Goal: Information Seeking & Learning: Learn about a topic

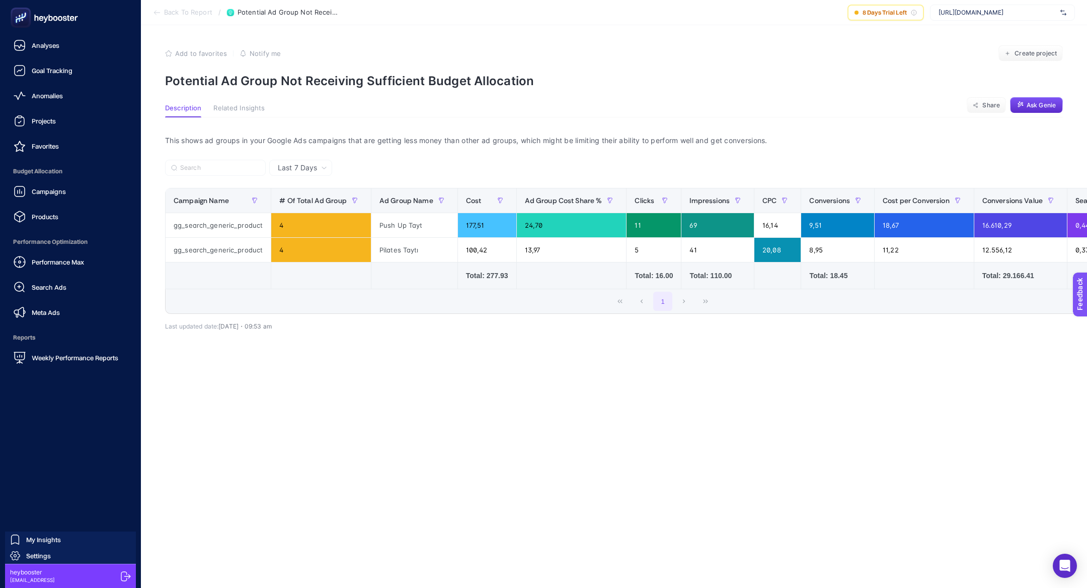
click at [35, 84] on ul "Analyses Goal Tracking Anomalies Projects Favorites Budget Allocation Campaigns…" at bounding box center [70, 201] width 125 height 332
click at [56, 191] on span "Campaigns" at bounding box center [49, 191] width 34 height 8
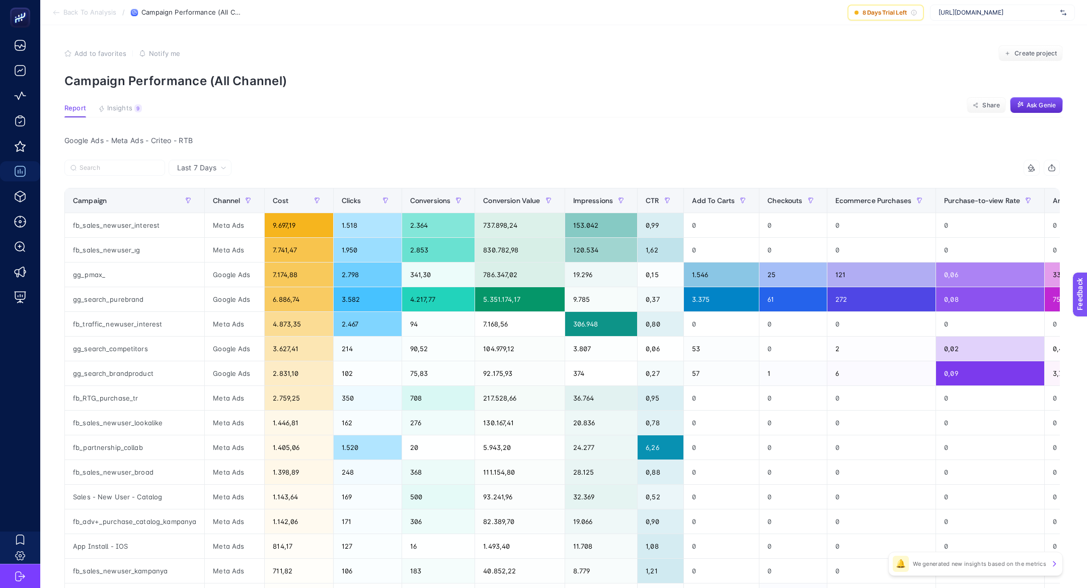
click at [981, 7] on div "[URL][DOMAIN_NAME]" at bounding box center [1002, 13] width 145 height 16
type input "bgs"
click at [981, 31] on span "[URL][DOMAIN_NAME]" at bounding box center [971, 33] width 65 height 8
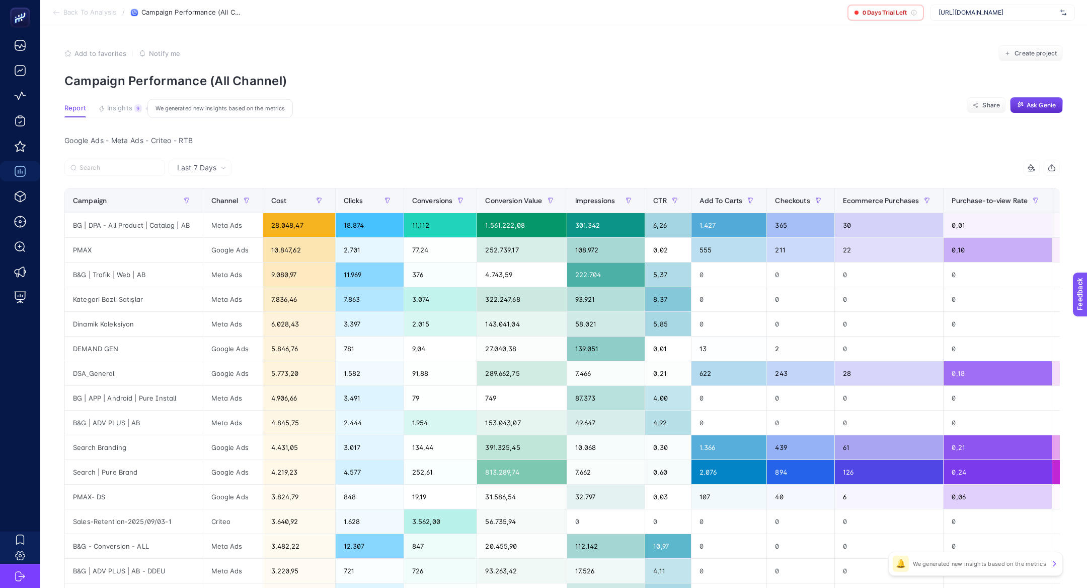
click at [110, 108] on span "Insights" at bounding box center [119, 108] width 25 height 8
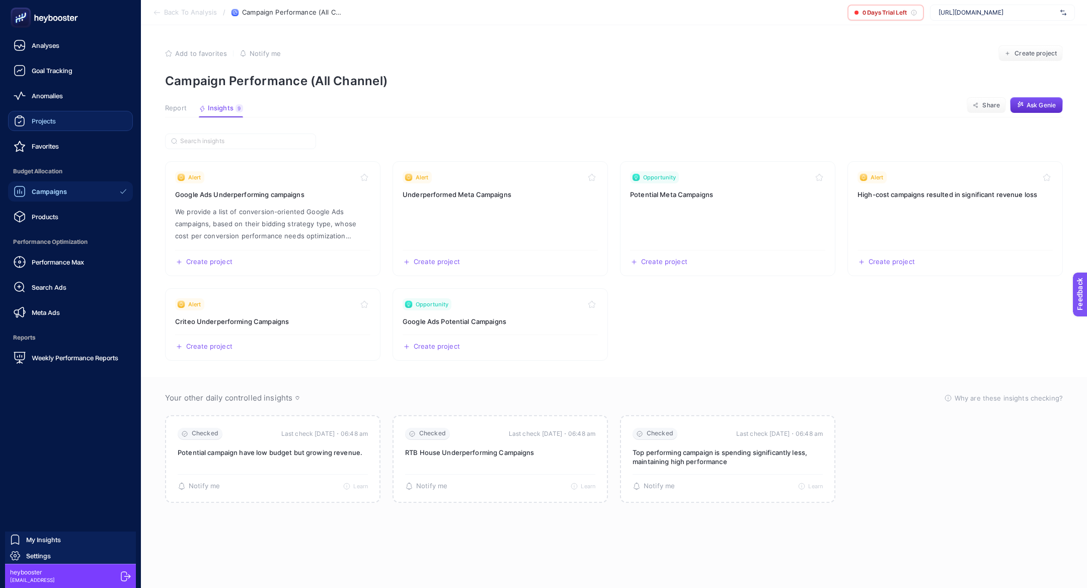
click at [47, 118] on span "Projects" at bounding box center [44, 121] width 24 height 8
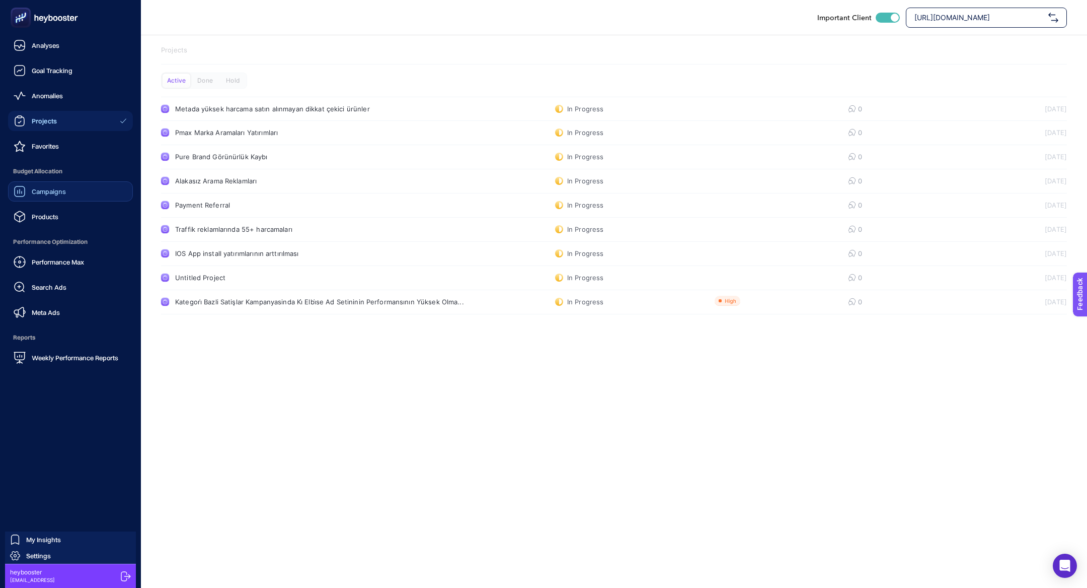
click at [38, 227] on ul "Analyses Goal Tracking Anomalies Projects Favorites Budget Allocation Campaigns…" at bounding box center [70, 201] width 125 height 332
click at [41, 224] on link "Products" at bounding box center [70, 216] width 125 height 20
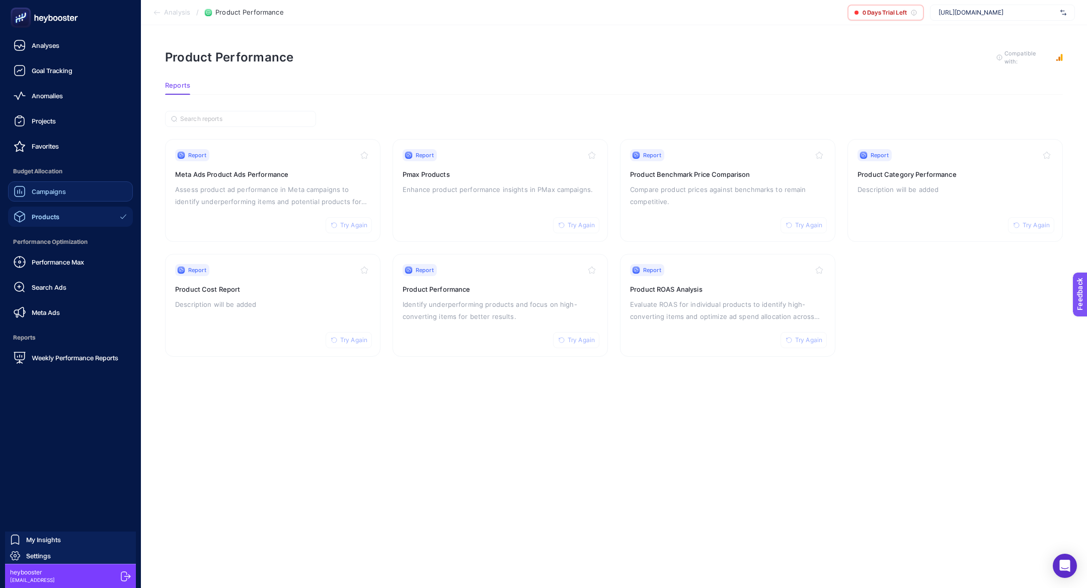
click at [31, 190] on div "Campaigns" at bounding box center [40, 191] width 52 height 12
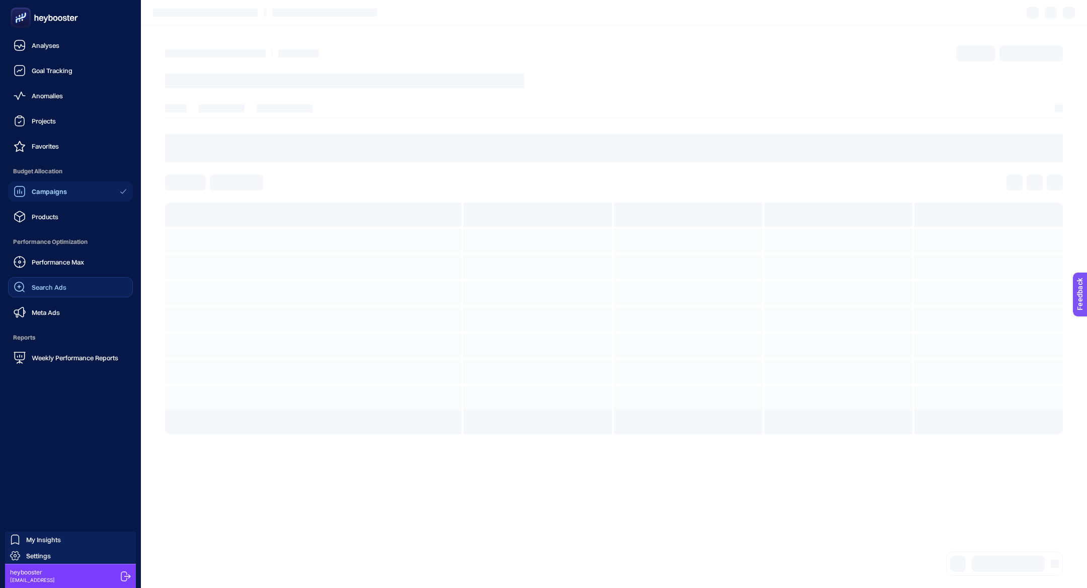
click at [46, 292] on div "Search Ads" at bounding box center [40, 287] width 53 height 12
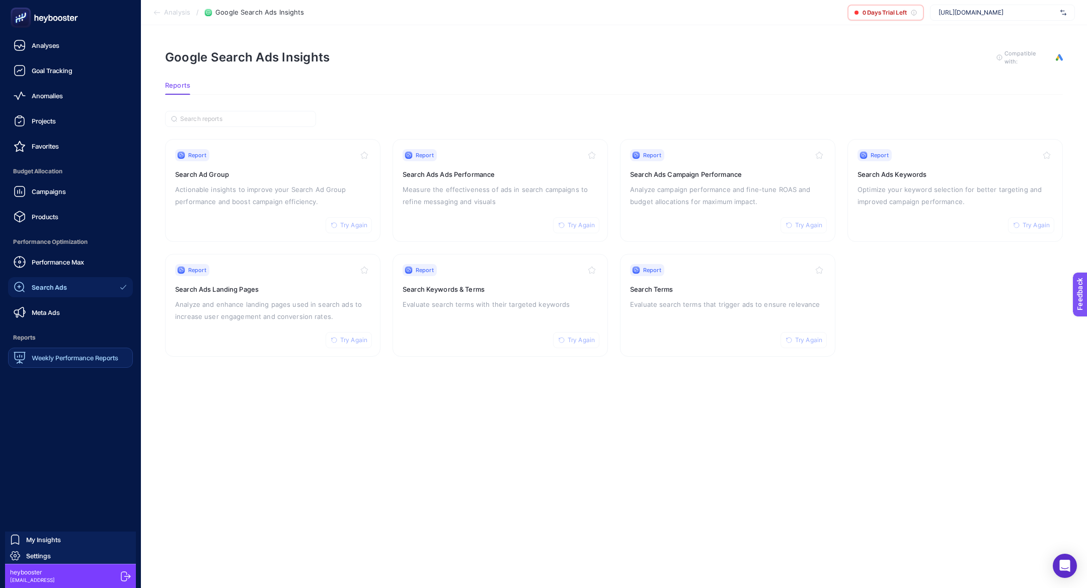
click at [73, 356] on span "Weekly Performance Reports" at bounding box center [75, 357] width 87 height 8
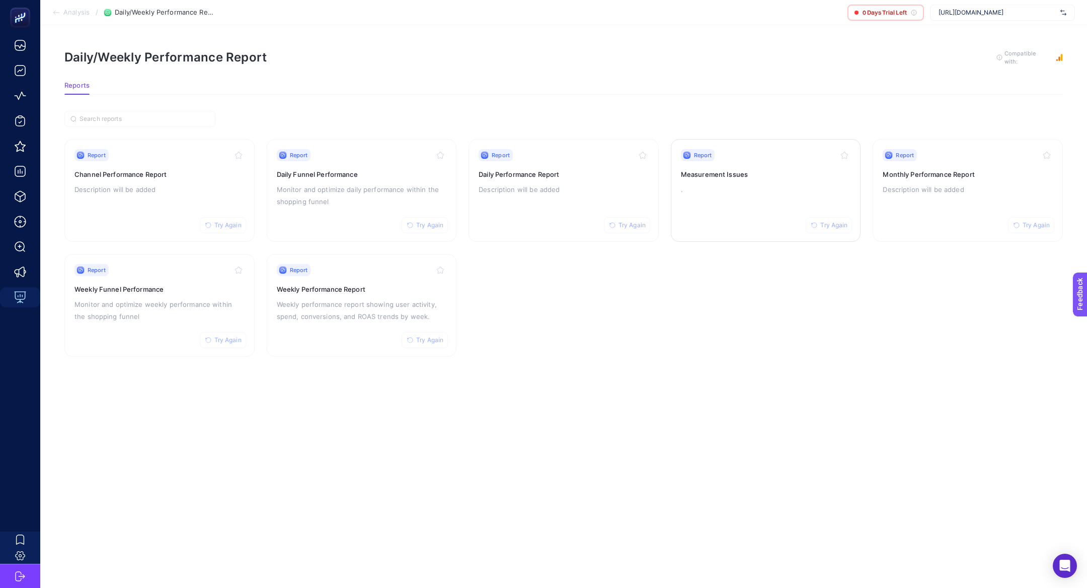
click at [762, 143] on link "Report Try Again Measurement Issues ." at bounding box center [766, 190] width 190 height 103
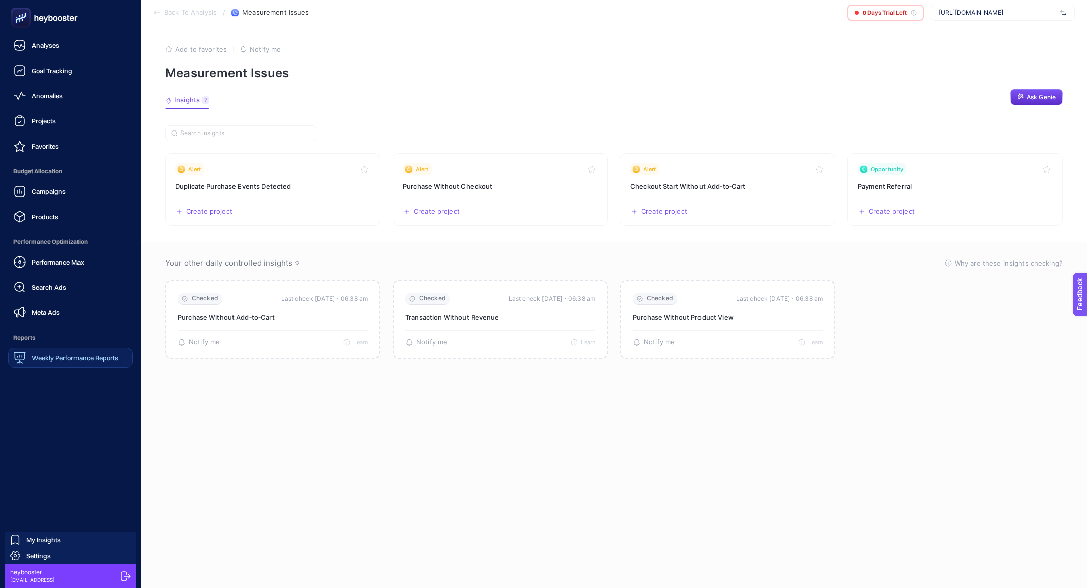
click at [20, 17] on icon at bounding box center [21, 18] width 10 height 10
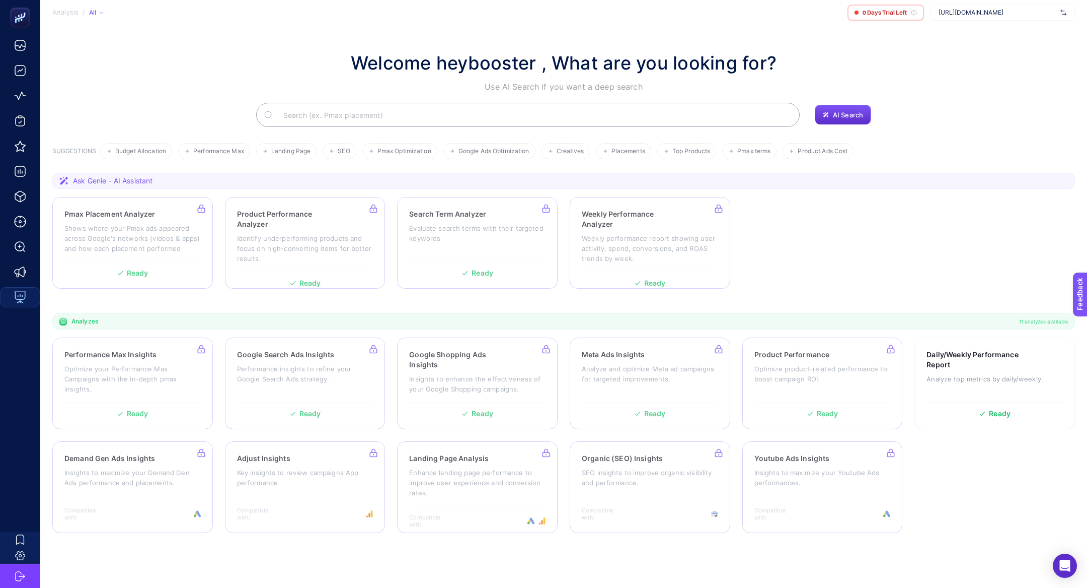
click at [354, 111] on input "Search" at bounding box center [533, 115] width 517 height 28
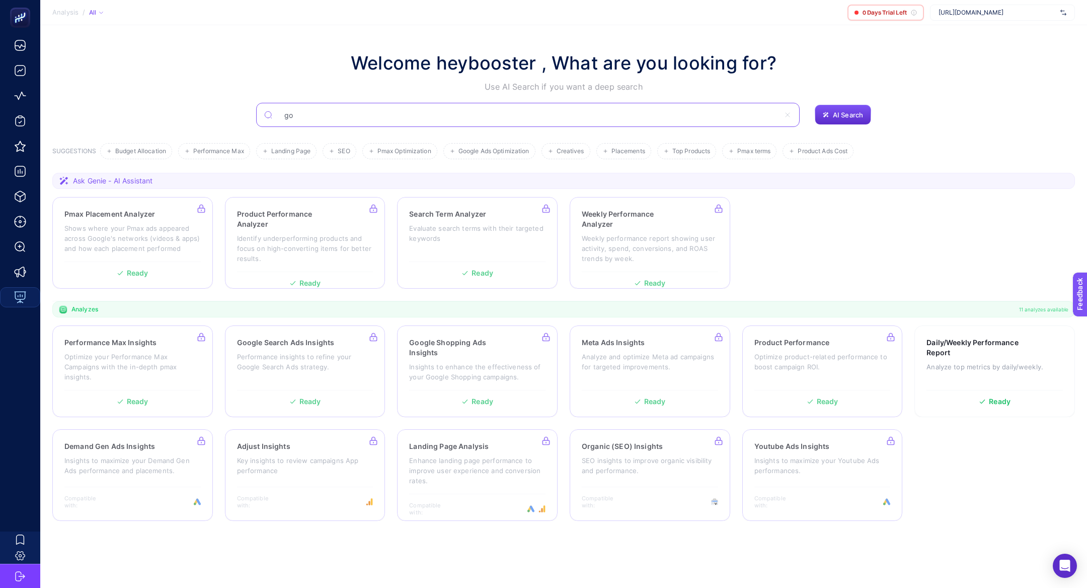
type input "g"
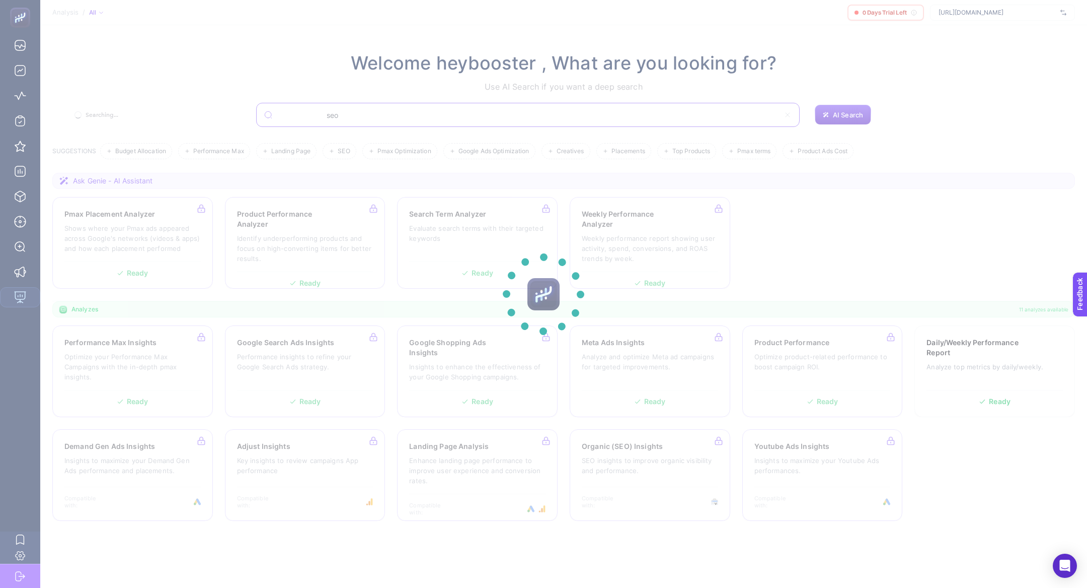
type input "seo"
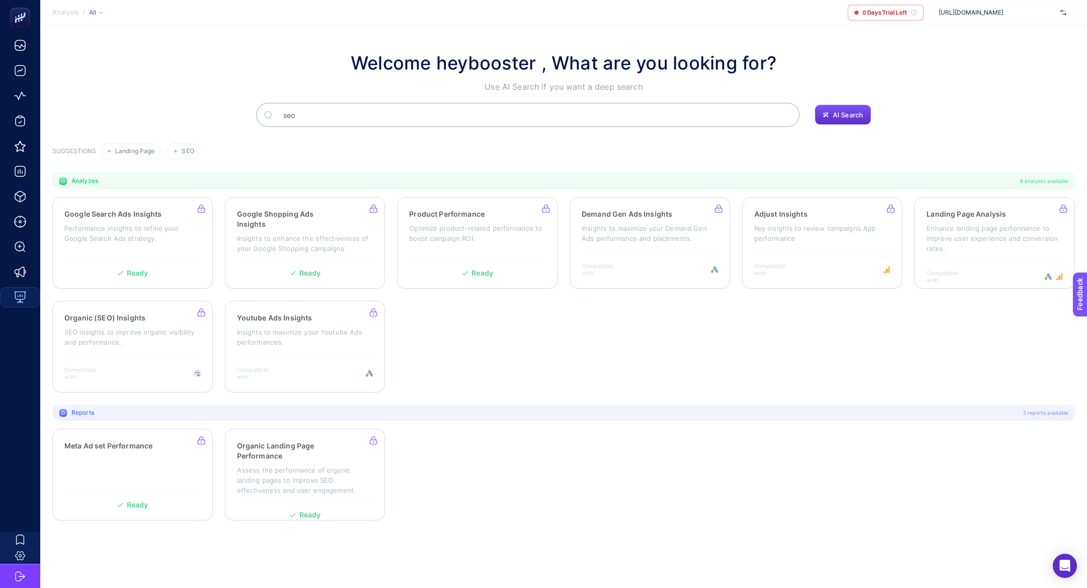
click at [960, 16] on span "[URL][DOMAIN_NAME]" at bounding box center [998, 13] width 118 height 8
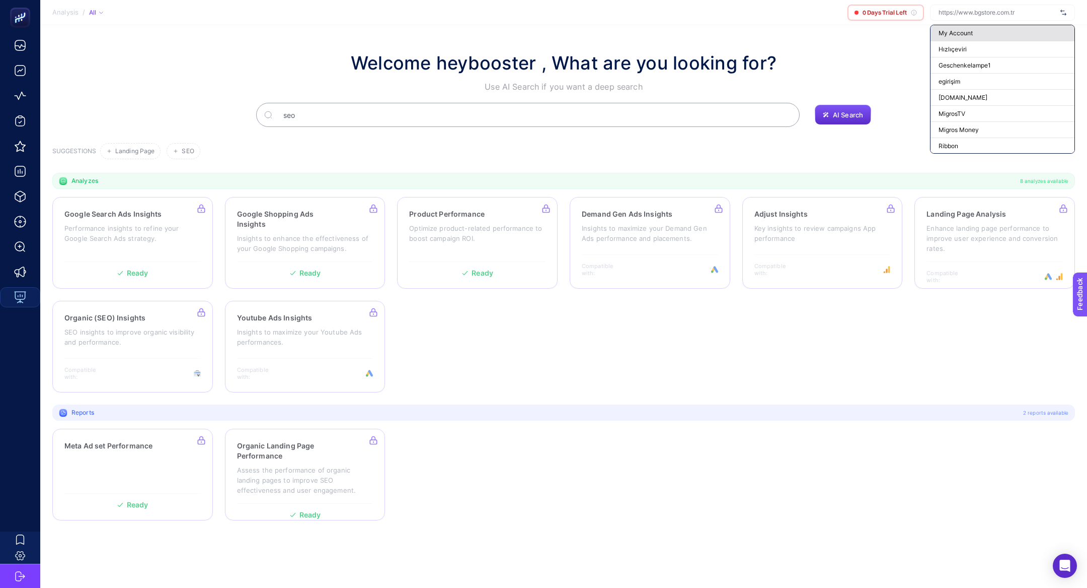
click at [964, 40] on div "My Account" at bounding box center [1003, 33] width 144 height 16
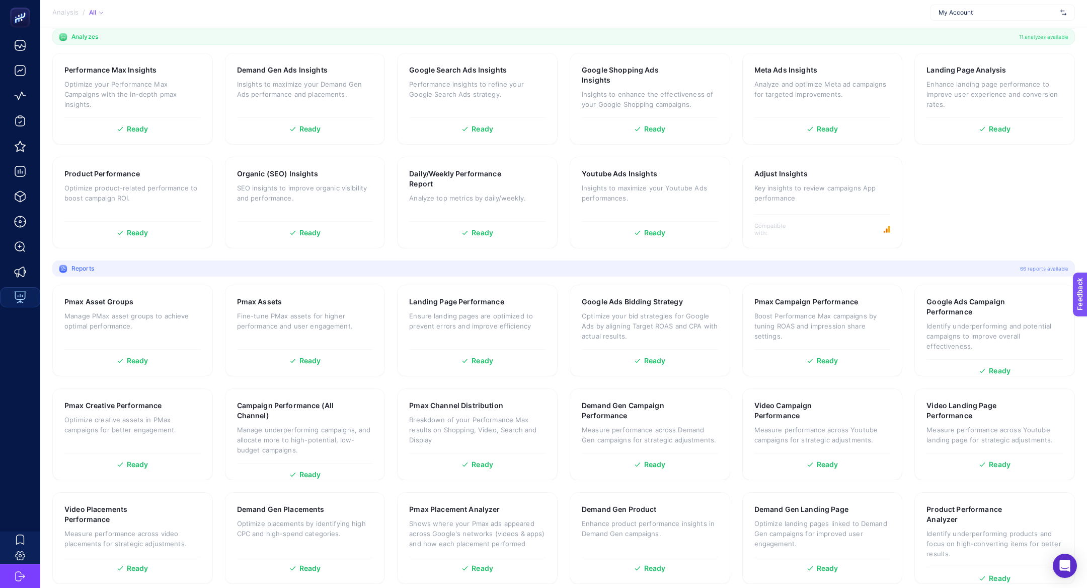
scroll to position [295, 0]
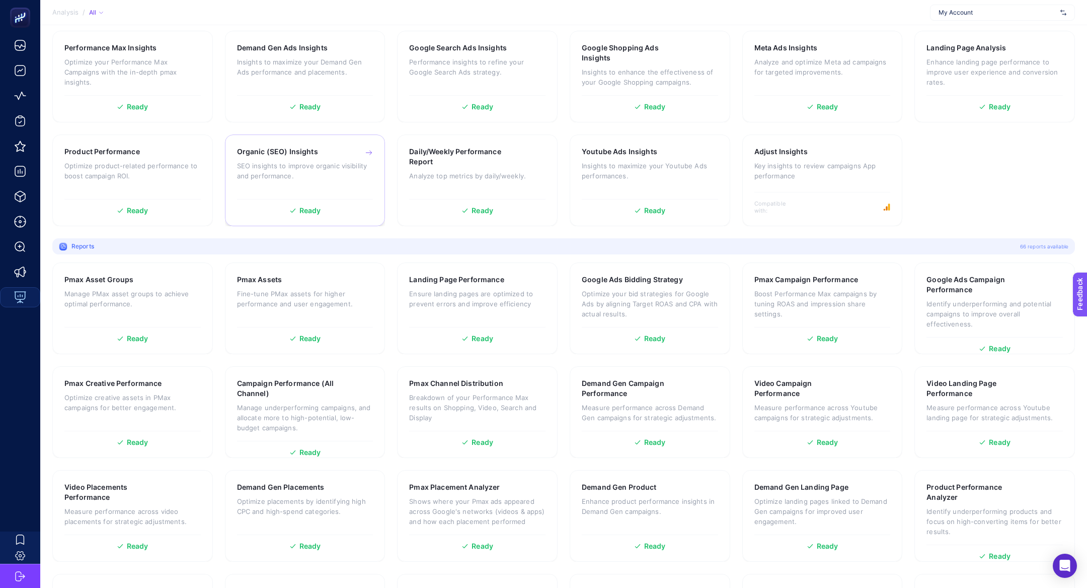
click at [311, 171] on p "SEO insights to improve organic visibility and performance." at bounding box center [305, 171] width 136 height 20
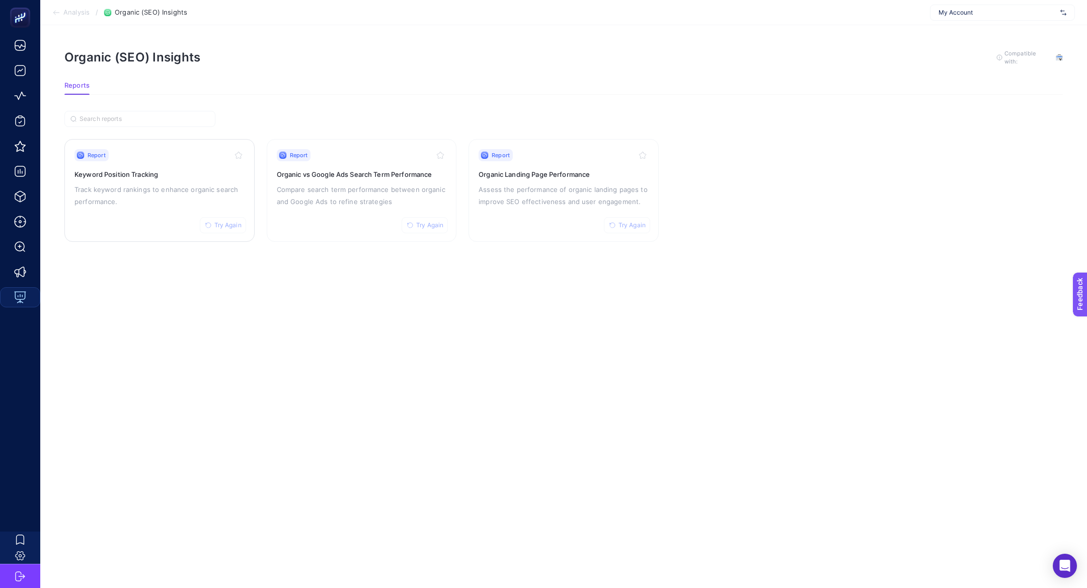
click at [172, 192] on p "Track keyword rankings to enhance organic search performance." at bounding box center [160, 195] width 170 height 24
click at [378, 181] on div "Report Try Again Organic vs Google Ads Search Term Performance Compare search t…" at bounding box center [362, 190] width 170 height 83
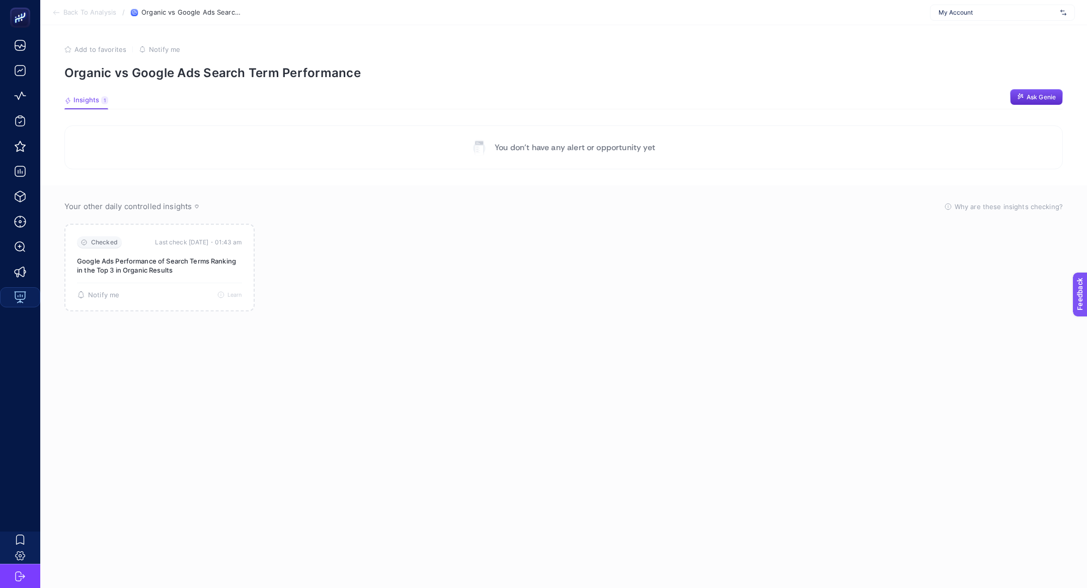
click at [96, 13] on span "Back To Analysis" at bounding box center [89, 13] width 53 height 8
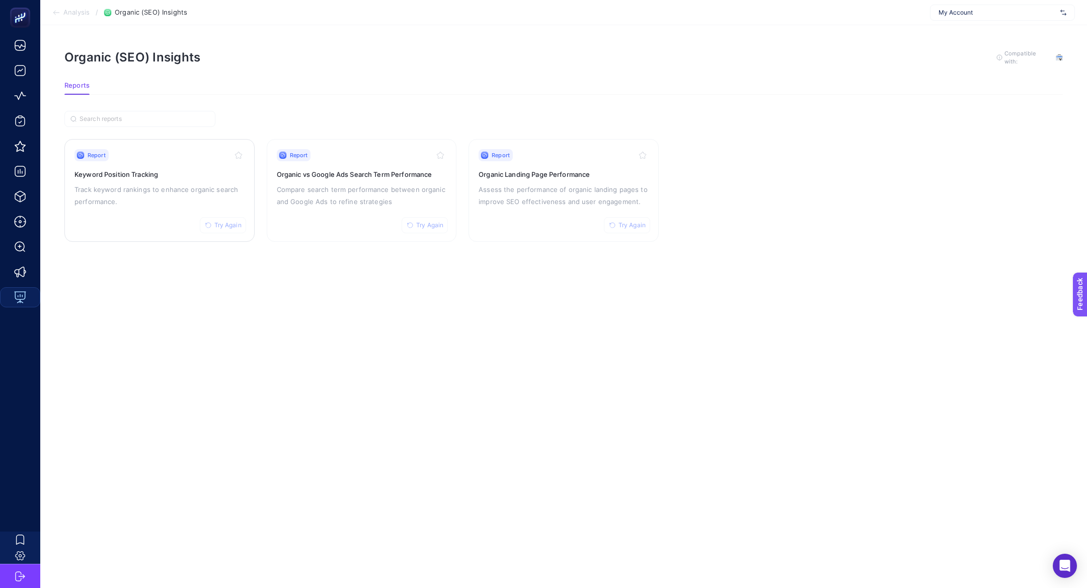
click at [158, 187] on p "Track keyword rankings to enhance organic search performance." at bounding box center [160, 195] width 170 height 24
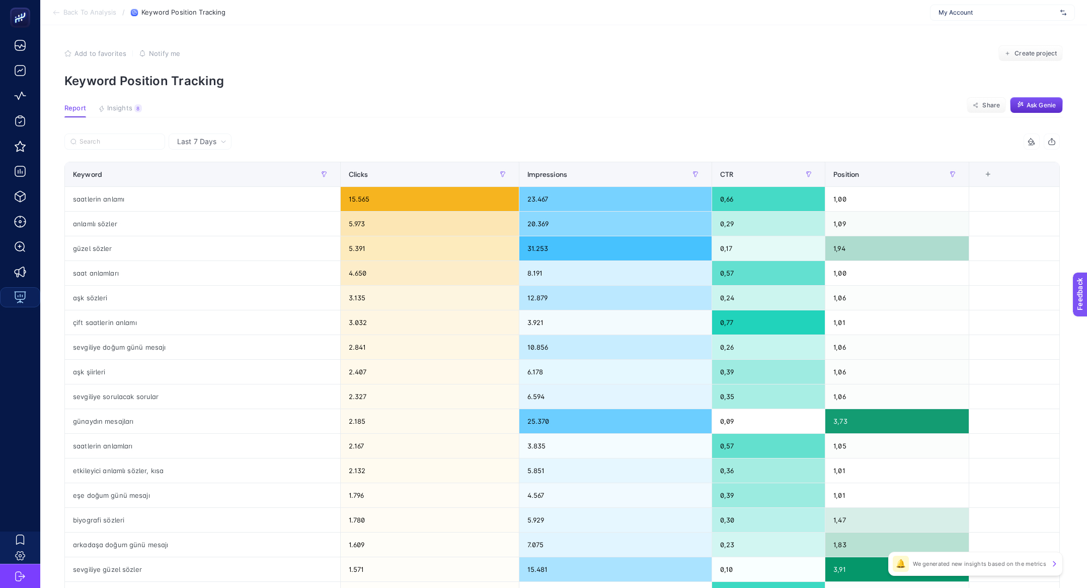
click at [112, 103] on article "Add to favorites false Notify me Create project Keyword Position Tracking Repor…" at bounding box center [563, 418] width 1047 height 787
click at [115, 106] on span "Insights" at bounding box center [119, 108] width 25 height 8
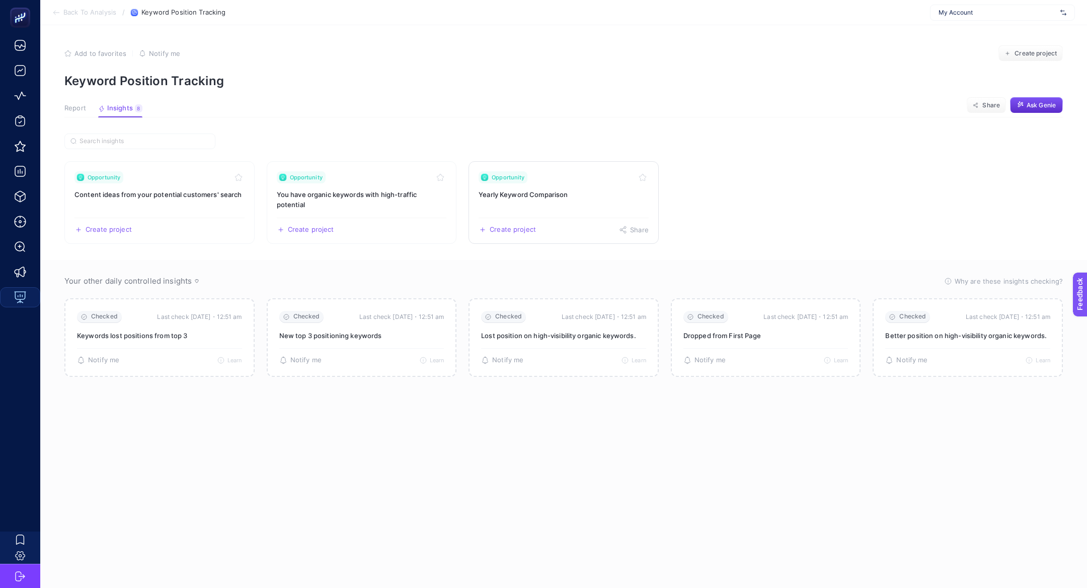
click at [523, 202] on link "Opportunity Yearly Keyword Comparison Create project Share" at bounding box center [564, 202] width 190 height 83
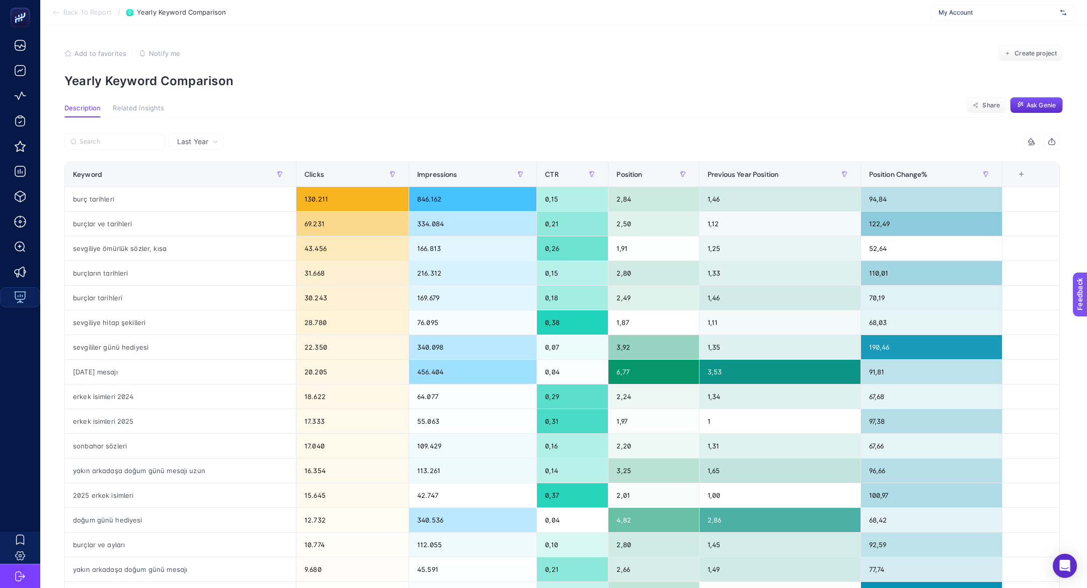
click at [187, 81] on p "Yearly Keyword Comparison" at bounding box center [563, 81] width 999 height 15
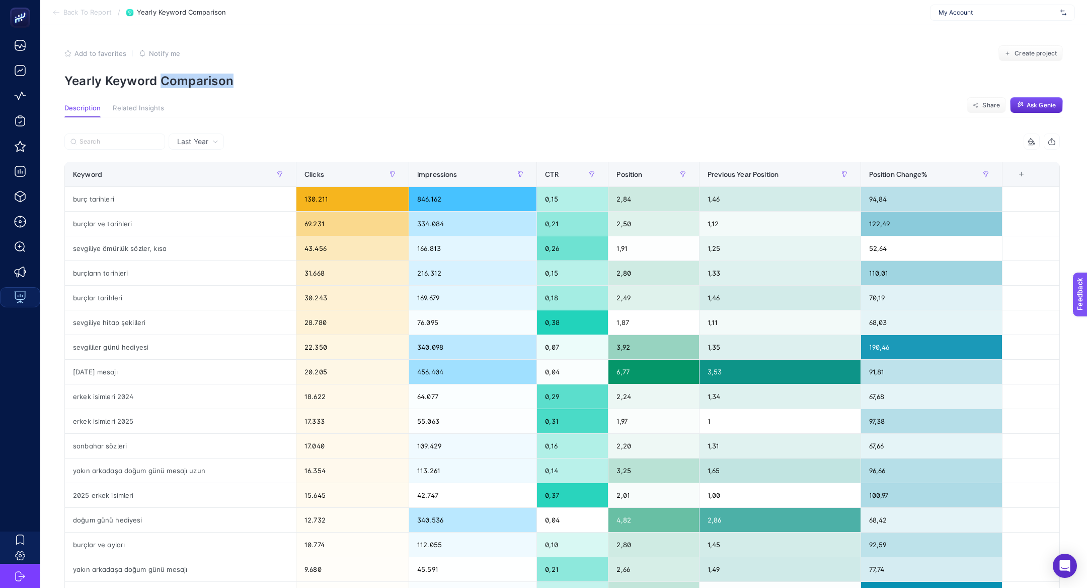
click at [187, 81] on p "Yearly Keyword Comparison" at bounding box center [563, 81] width 999 height 15
copy article "Yearly Keyword Comparison"
click at [499, 122] on div "Last Year 6 items selected Keyword Clicks Impressions CTR Position Previous Yea…" at bounding box center [562, 458] width 1012 height 683
click at [65, 16] on span "Back To Report" at bounding box center [87, 13] width 48 height 8
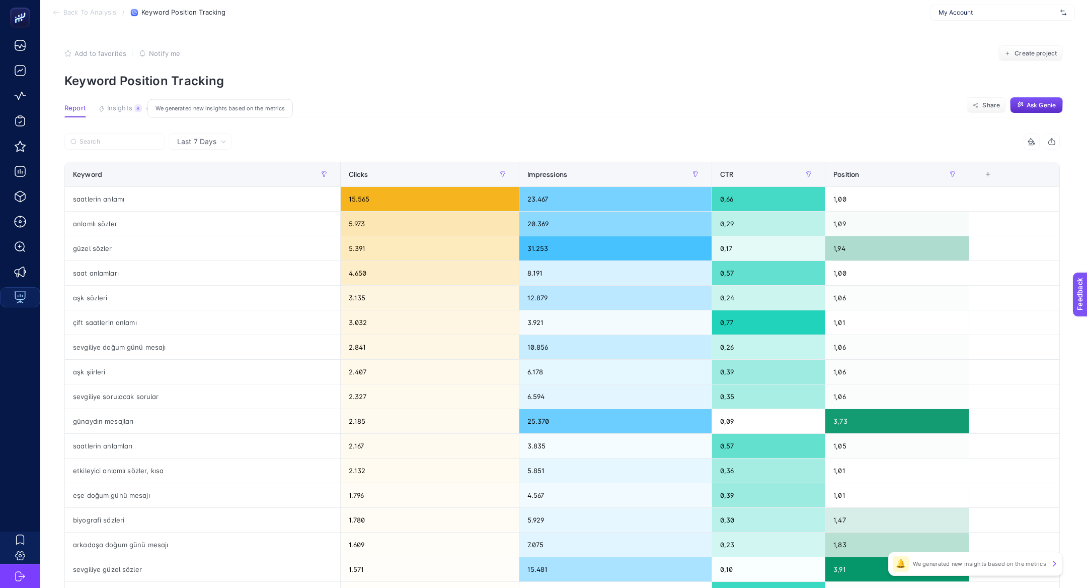
click at [123, 108] on span "Insights" at bounding box center [119, 108] width 25 height 8
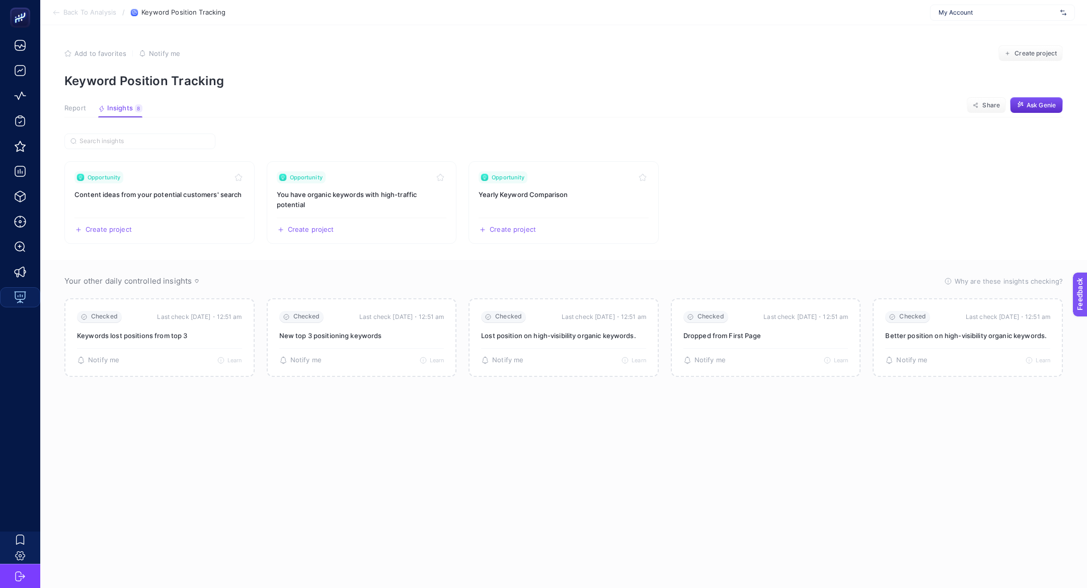
click at [60, 13] on li "Back To Analysis" at bounding box center [84, 13] width 64 height 8
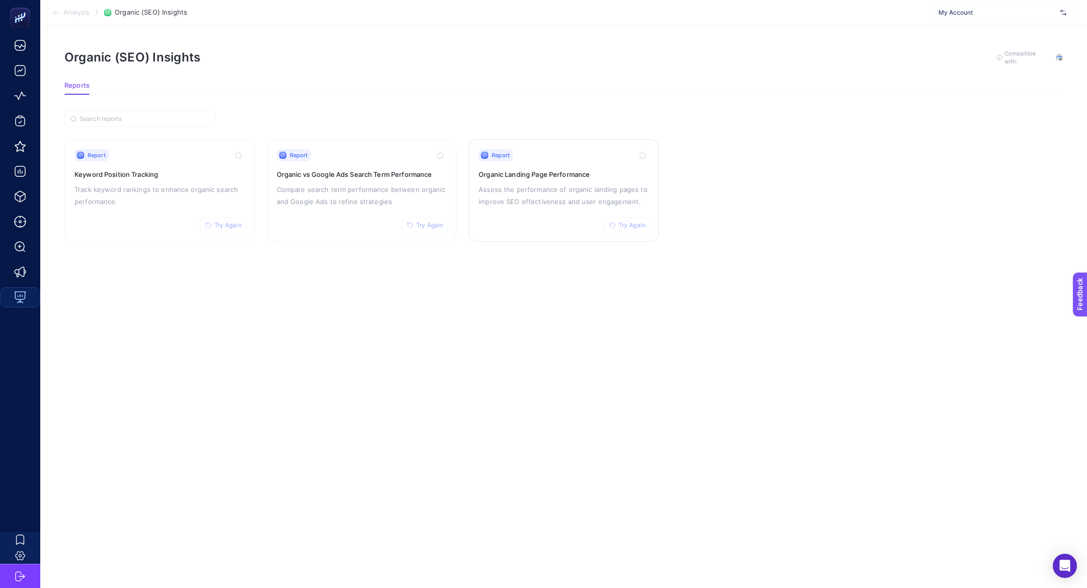
click at [558, 193] on p "Assess the performance of organic landing pages to improve SEO effectiveness an…" at bounding box center [564, 195] width 170 height 24
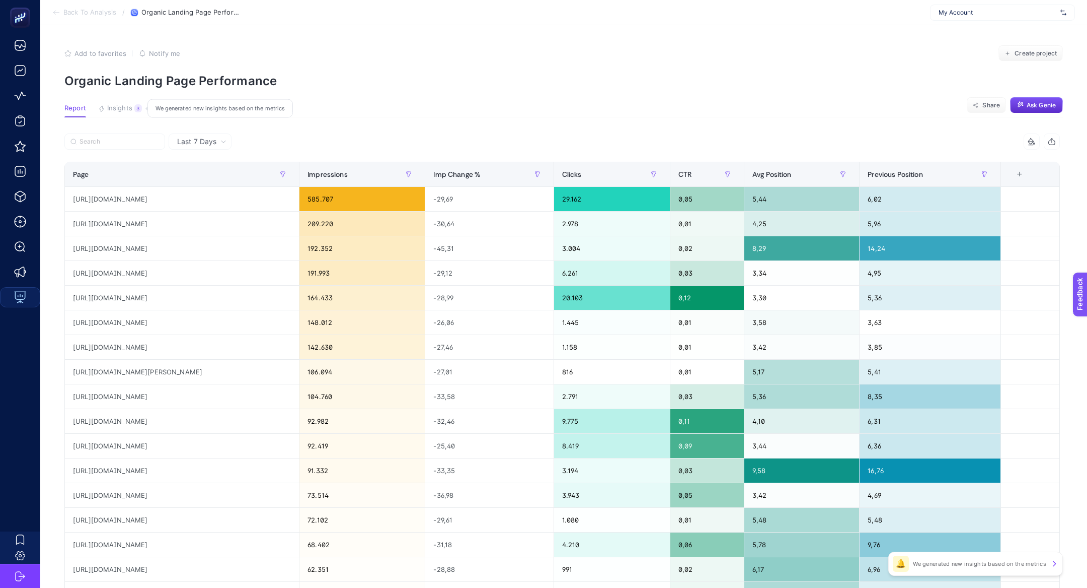
click at [140, 109] on div "3" at bounding box center [138, 108] width 8 height 8
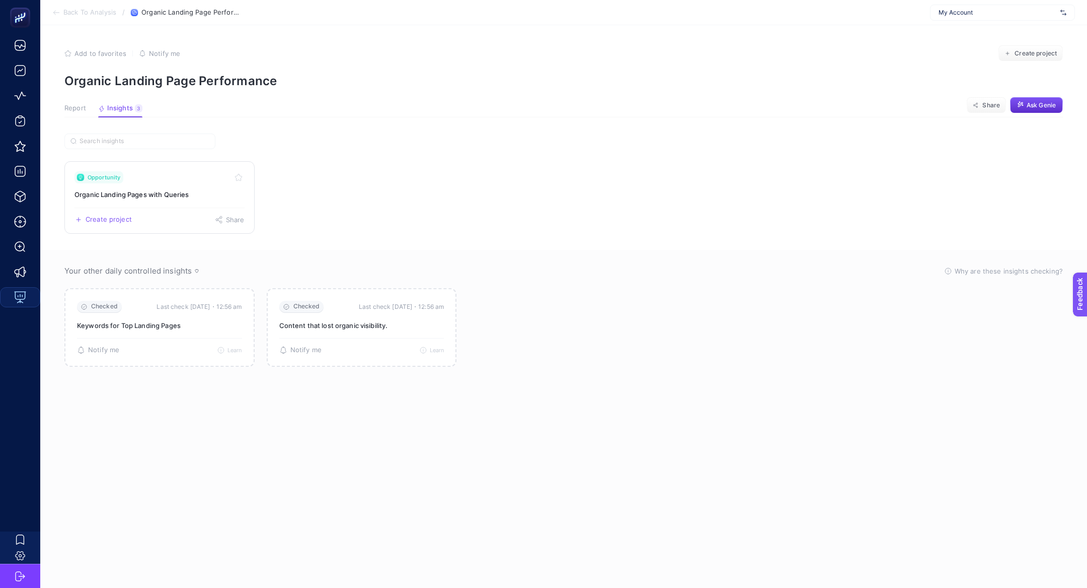
click at [162, 195] on h3 "Organic Landing Pages with Queries" at bounding box center [160, 194] width 170 height 10
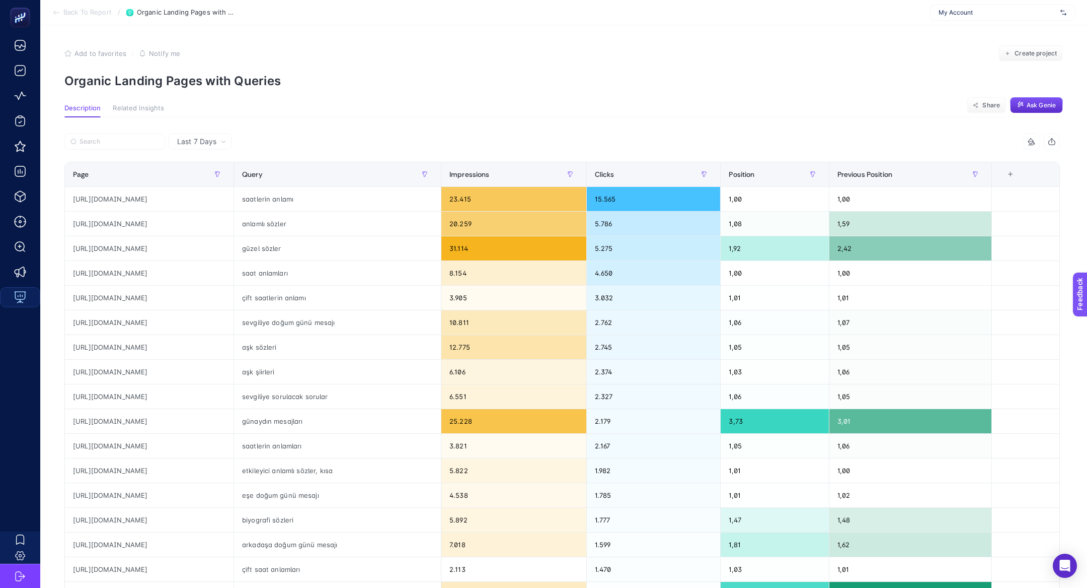
click at [192, 77] on p "Organic Landing Pages with Queries" at bounding box center [563, 81] width 999 height 15
click at [393, 63] on section "Add to favorites false Notify me Create project Organic Landing Pages with Quer…" at bounding box center [563, 66] width 999 height 43
click at [692, 70] on section "Add to favorites false Notify me Create project Organic Landing Pages with Quer…" at bounding box center [563, 66] width 999 height 43
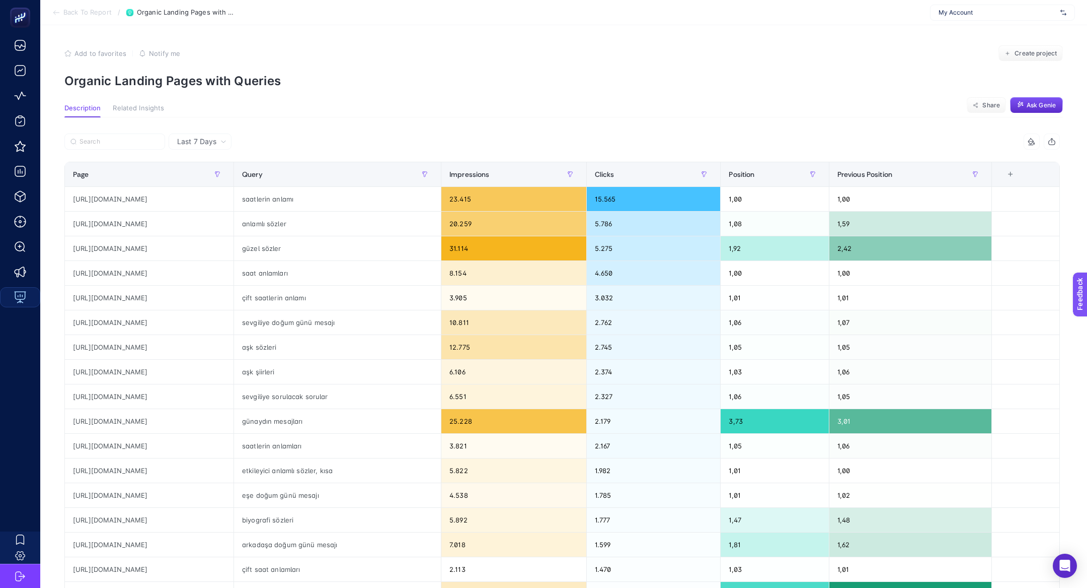
click at [100, 15] on span "Back To Report" at bounding box center [87, 13] width 48 height 8
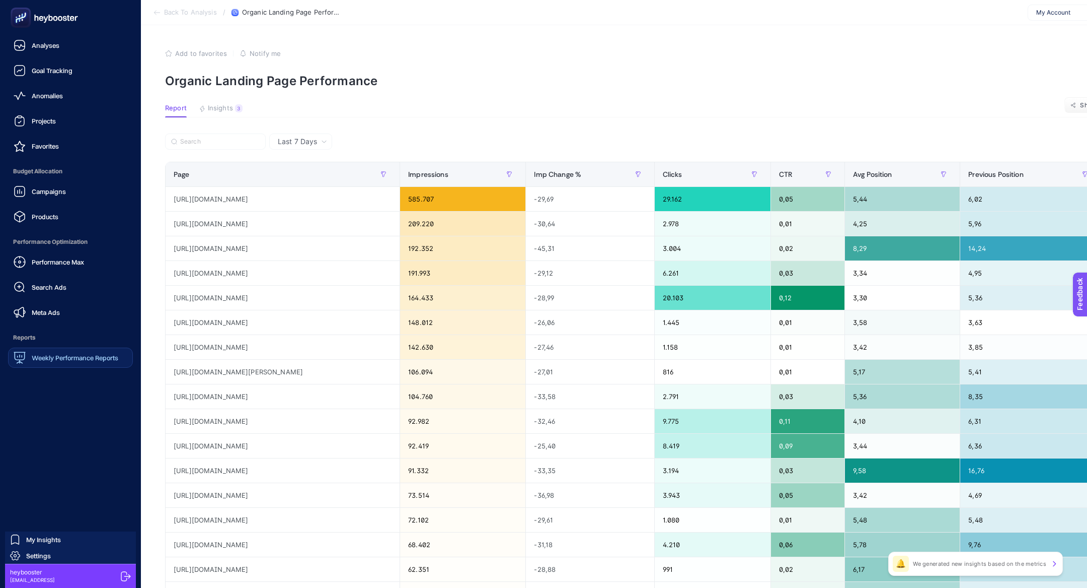
click at [22, 20] on icon at bounding box center [22, 20] width 0 height 1
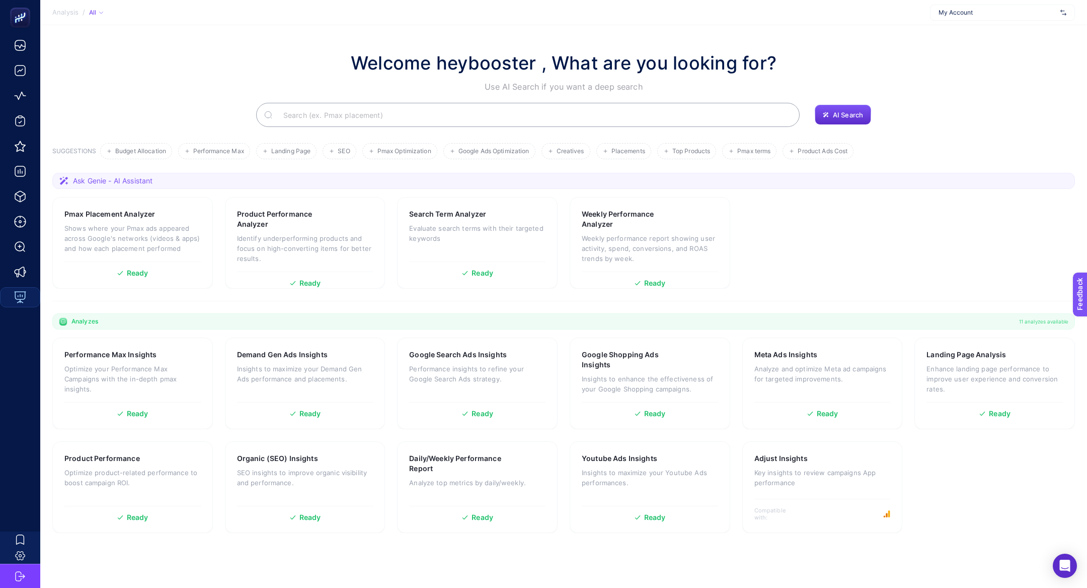
click at [384, 111] on input "Search" at bounding box center [533, 115] width 517 height 28
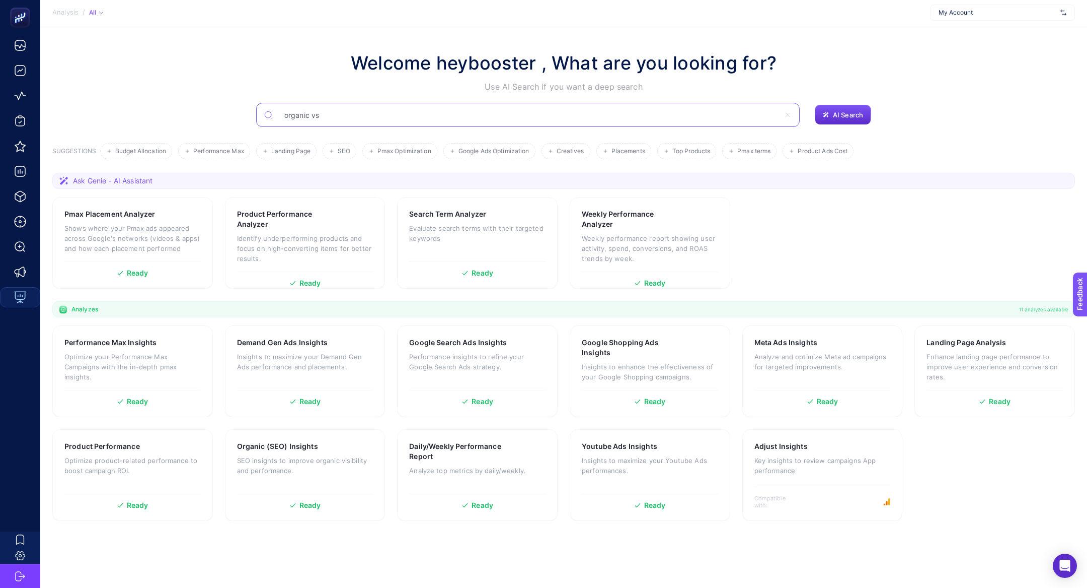
type input "organic vs"
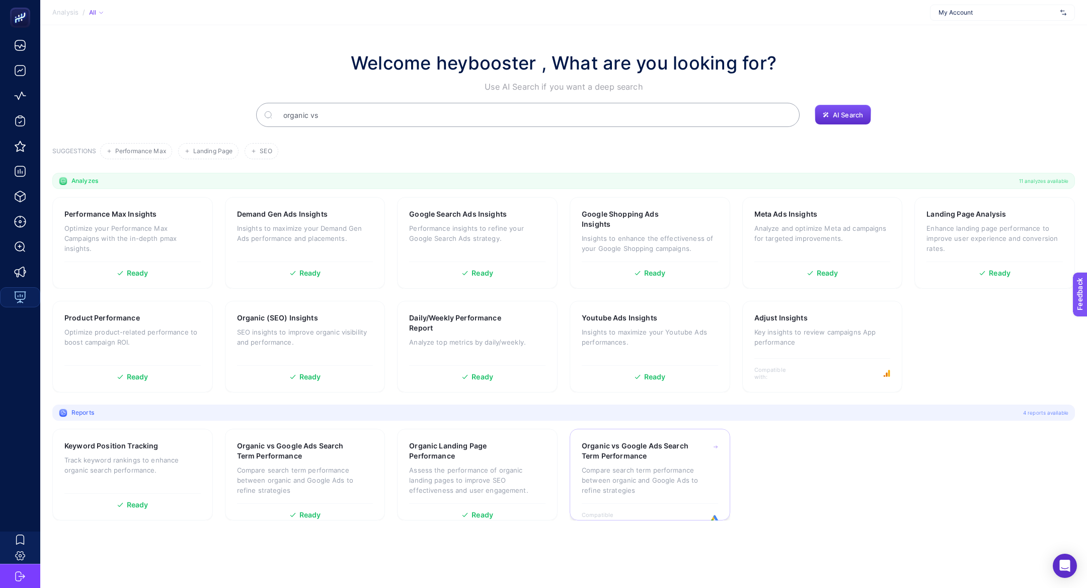
click at [692, 444] on div "Organic vs Google Ads Search Term Performance" at bounding box center [650, 451] width 136 height 20
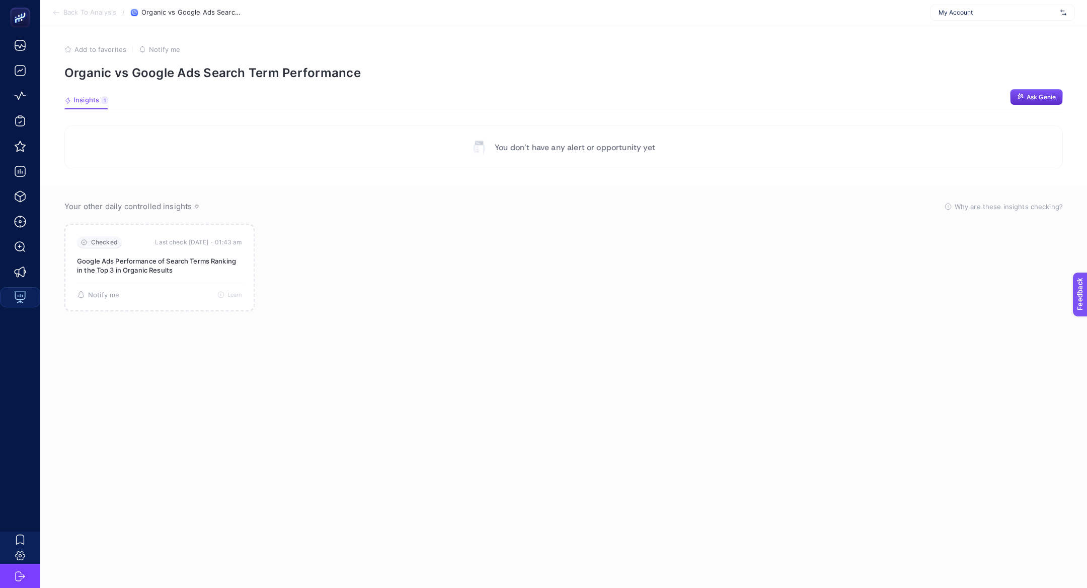
click at [46, 18] on section "Back To Analysis / Organic vs Google Ads Search Term Performance My Account" at bounding box center [563, 12] width 1047 height 25
click at [62, 14] on li "Back To Analysis" at bounding box center [84, 13] width 64 height 8
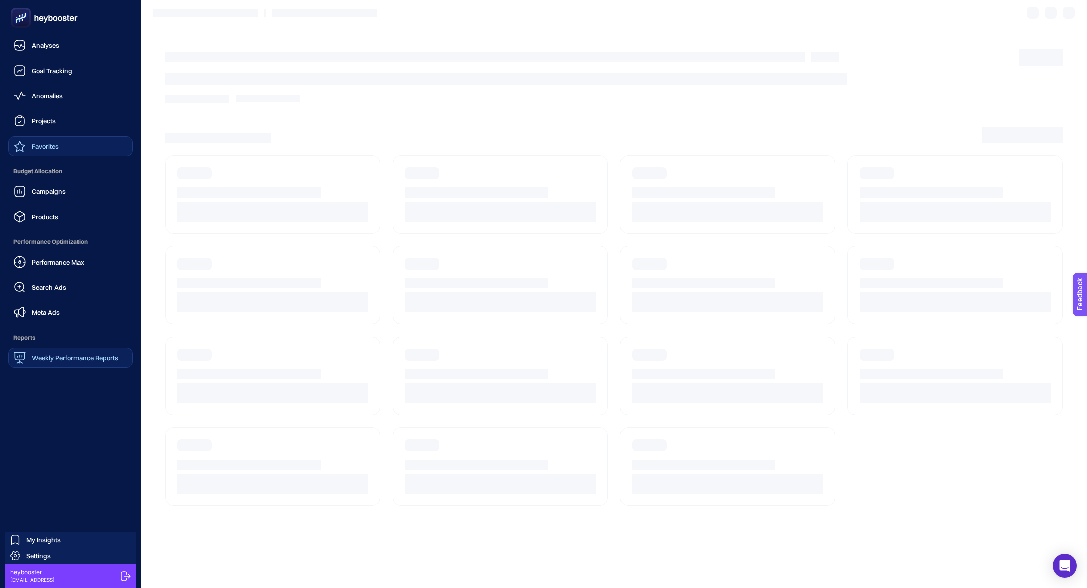
click at [34, 148] on span "Favorites" at bounding box center [45, 146] width 27 height 8
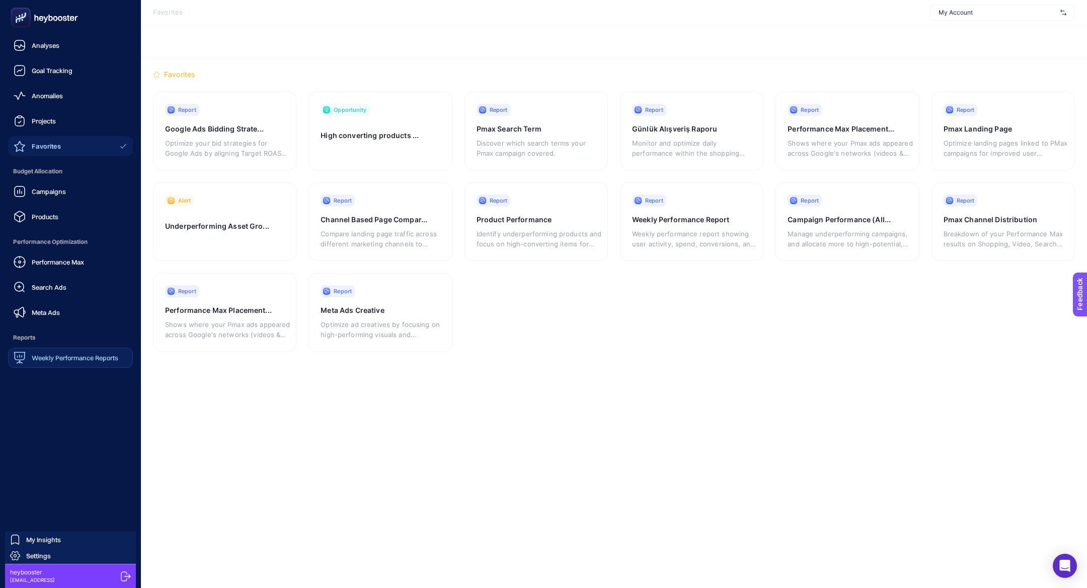
click at [35, 24] on icon at bounding box center [44, 18] width 72 height 20
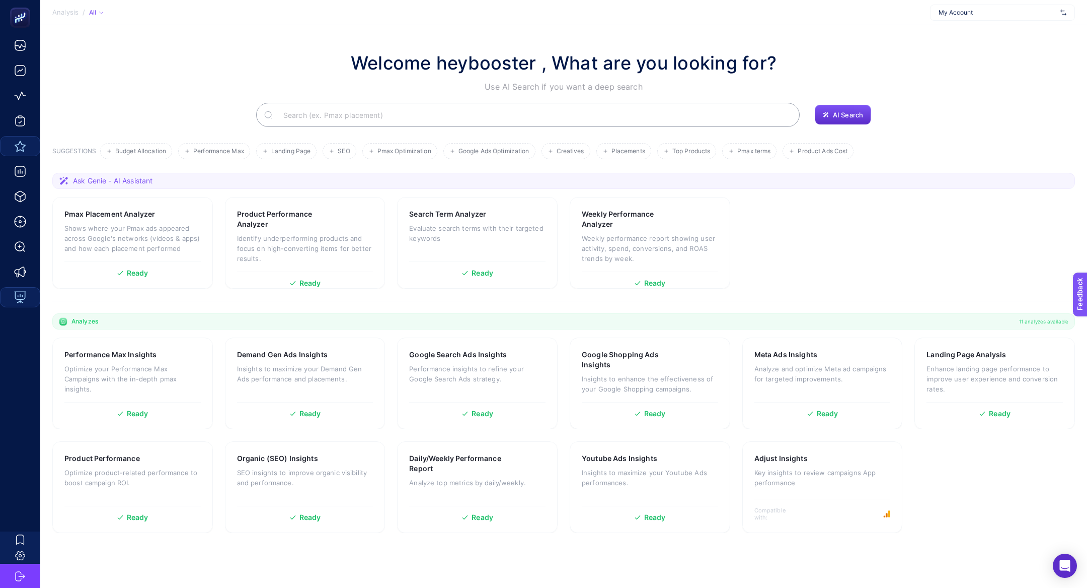
click at [438, 116] on input "Search" at bounding box center [533, 115] width 517 height 28
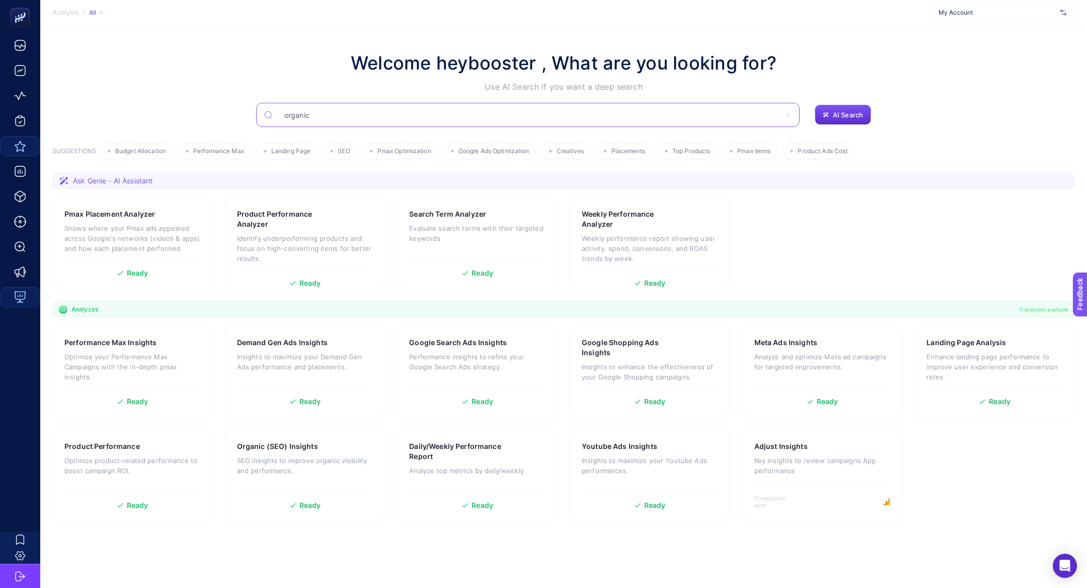
type input "organic"
